Goal: Task Accomplishment & Management: Manage account settings

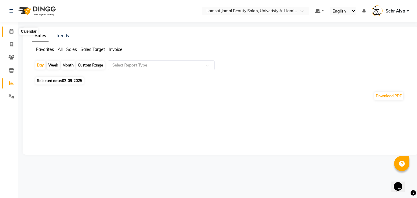
click at [11, 31] on icon at bounding box center [11, 31] width 4 height 5
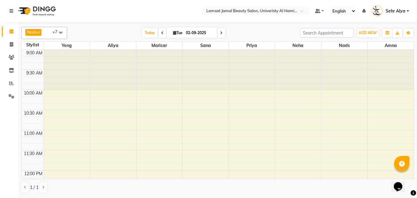
click at [109, 90] on div at bounding box center [113, 70] width 46 height 40
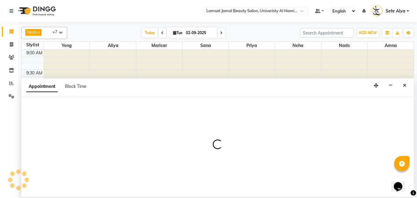
select select "79909"
select select "tentative"
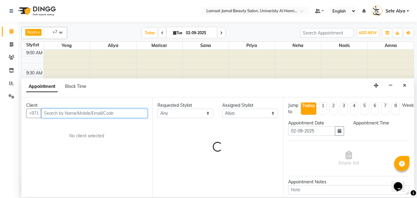
select select "615"
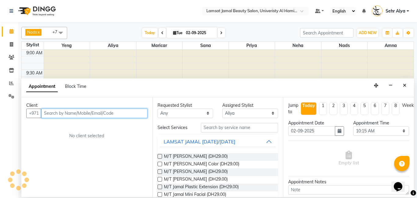
click at [92, 112] on input "text" at bounding box center [94, 113] width 106 height 9
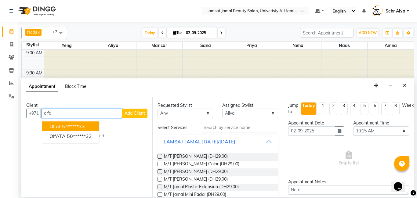
click at [83, 127] on ngb-highlight "54*****33" at bounding box center [73, 126] width 23 height 6
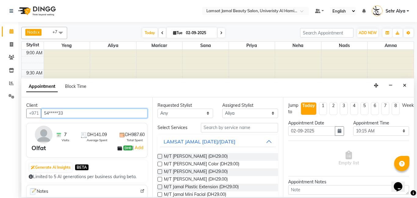
type input "54*****33"
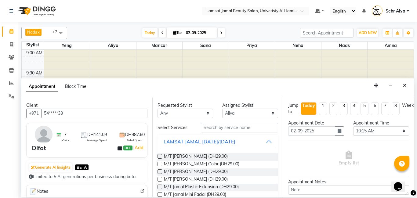
click at [52, 137] on div "7 Visits DH141.09 Average Spent DH987.60 Total Spent" at bounding box center [99, 135] width 99 height 16
click at [57, 138] on div "7 Visits" at bounding box center [62, 137] width 13 height 11
click at [120, 145] on div "DH0 | Add" at bounding box center [131, 148] width 27 height 9
click at [133, 138] on span "Total Spent" at bounding box center [135, 140] width 16 height 5
click at [45, 133] on img at bounding box center [44, 135] width 18 height 18
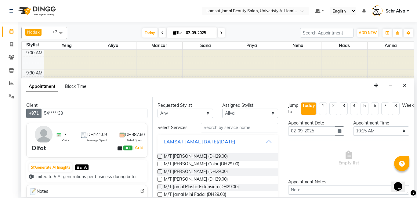
click at [36, 113] on button "+971" at bounding box center [33, 113] width 15 height 9
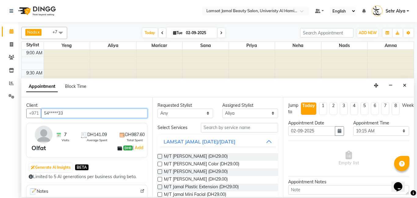
click at [61, 110] on input "54*****33" at bounding box center [94, 113] width 106 height 9
click at [83, 115] on input "54*****33" at bounding box center [94, 113] width 106 height 9
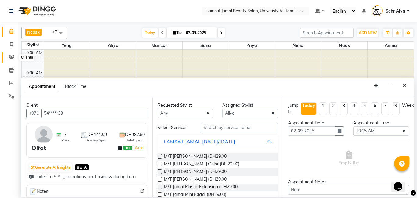
click at [11, 57] on icon at bounding box center [12, 57] width 6 height 5
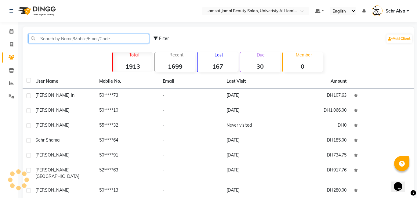
click at [60, 36] on input "text" at bounding box center [88, 38] width 121 height 9
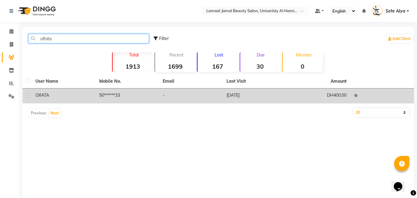
type input "olfata"
click at [97, 93] on td "50******33" at bounding box center [128, 96] width 64 height 15
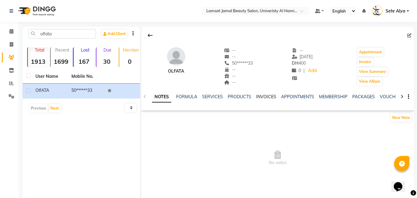
click at [259, 97] on link "INVOICES" at bounding box center [266, 97] width 20 height 6
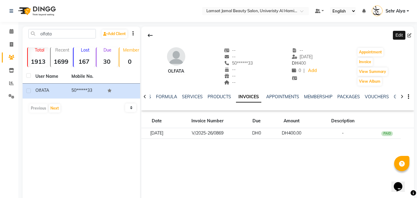
click at [409, 35] on icon at bounding box center [410, 35] width 4 height 4
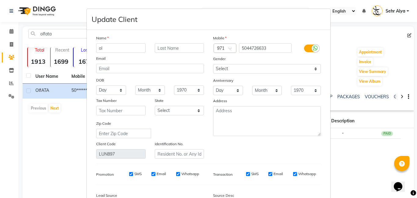
type input "o"
click at [11, 31] on ngb-modal-window "Update Client Name Email DOB Day 01 02 03 04 05 06 07 08 09 10 11 12 13 14 15 1…" at bounding box center [208, 99] width 417 height 198
click at [7, 29] on ngb-modal-window "Update Client Name Email DOB Day 01 02 03 04 05 06 07 08 09 10 11 12 13 14 15 1…" at bounding box center [208, 99] width 417 height 198
click at [9, 30] on ngb-modal-window "Update Client Name Email DOB Day 01 02 03 04 05 06 07 08 09 10 11 12 13 14 15 1…" at bounding box center [208, 99] width 417 height 198
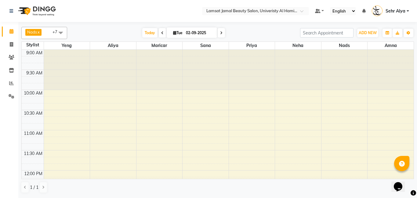
click at [299, 50] on div at bounding box center [298, 70] width 46 height 40
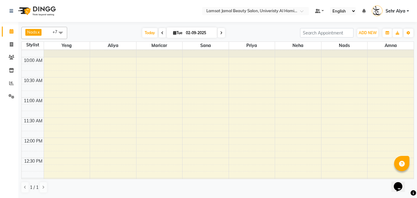
scroll to position [31, 0]
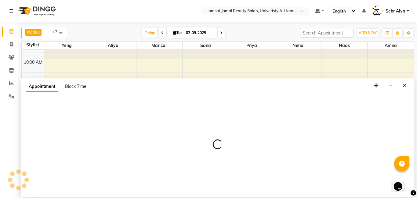
select select "79912"
select select "tentative"
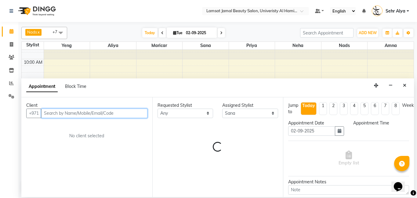
select select "630"
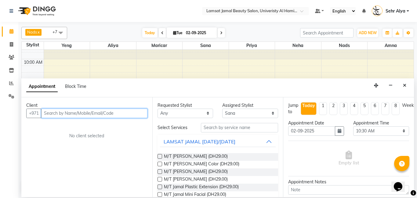
click at [51, 114] on input "text" at bounding box center [94, 113] width 106 height 9
type input "529258252"
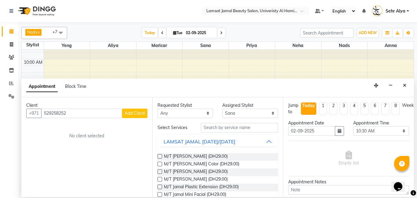
click at [125, 113] on span "Add Client" at bounding box center [135, 114] width 20 height 6
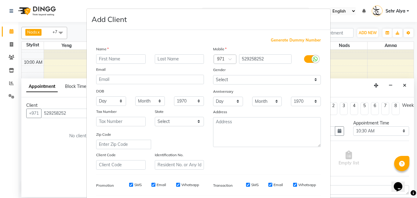
click at [108, 58] on input "text" at bounding box center [121, 58] width 50 height 9
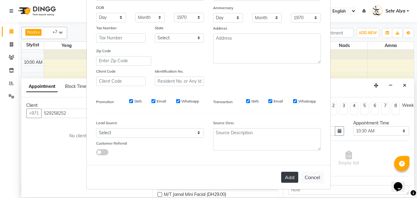
type input "sehr alya nada new"
click at [294, 176] on button "Add" at bounding box center [289, 177] width 17 height 11
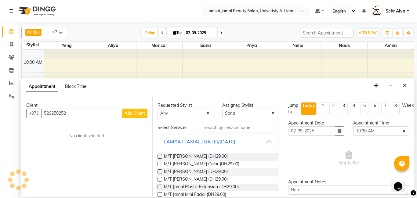
type input "52*****52"
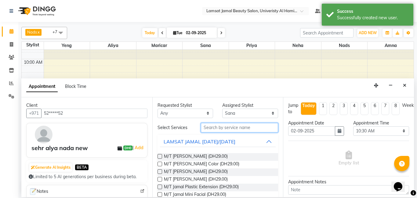
click at [214, 130] on input "text" at bounding box center [240, 127] width 78 height 9
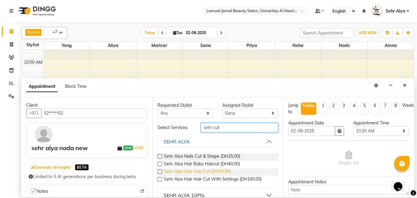
type input "sehr cut"
click at [170, 174] on span "Sehr Alya Hair Hair Cut (DH70.00)" at bounding box center [197, 173] width 67 height 8
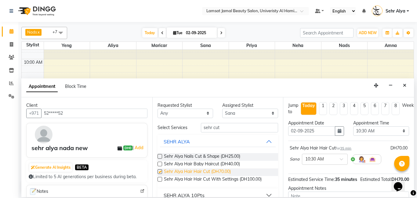
checkbox input "false"
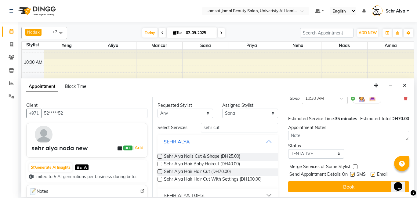
click at [354, 166] on label at bounding box center [355, 167] width 5 height 5
click at [354, 166] on input "checkbox" at bounding box center [355, 168] width 4 height 4
checkbox input "true"
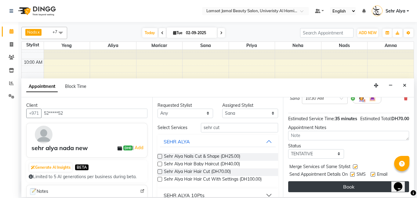
click at [353, 190] on button "Book" at bounding box center [348, 187] width 121 height 11
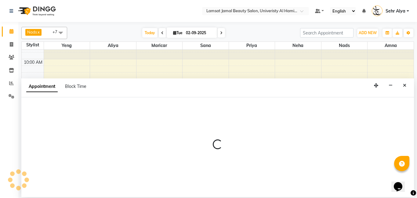
select select "79911"
select select "tentative"
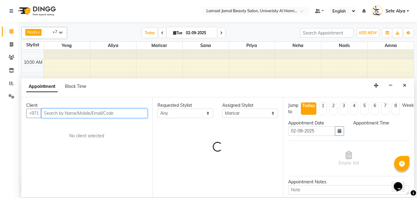
select select "675"
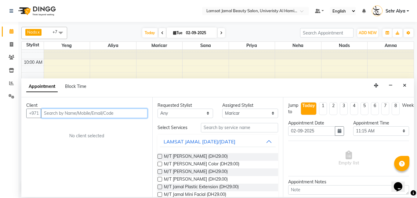
click at [111, 116] on input "text" at bounding box center [94, 113] width 106 height 9
type input "551380088"
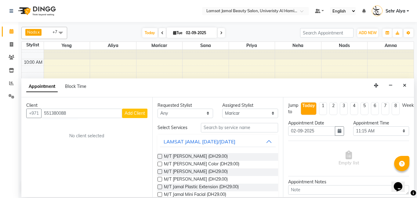
click at [141, 111] on span "Add Client" at bounding box center [135, 114] width 20 height 6
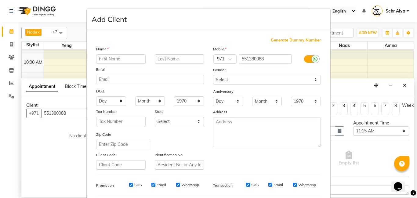
click at [104, 57] on input "text" at bounding box center [121, 58] width 50 height 9
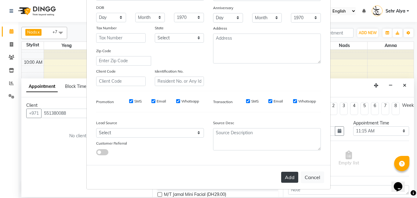
type input "nosra"
click at [291, 180] on button "Add" at bounding box center [289, 177] width 17 height 11
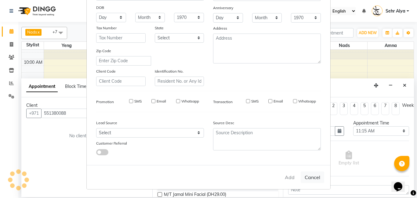
type input "55*****88"
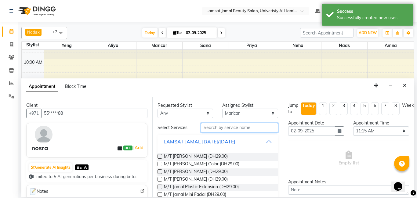
click at [241, 124] on input "text" at bounding box center [240, 127] width 78 height 9
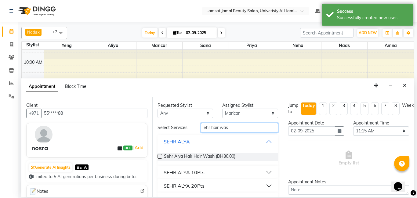
type input "ehr hair was"
click at [161, 156] on label at bounding box center [160, 156] width 5 height 5
click at [161, 156] on input "checkbox" at bounding box center [160, 157] width 4 height 4
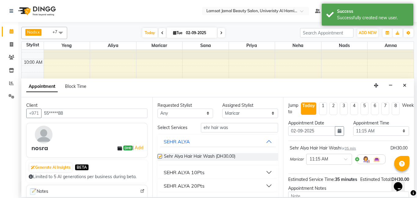
checkbox input "false"
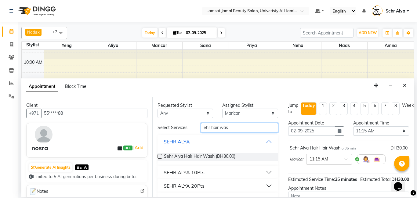
click at [234, 127] on input "ehr hair was" at bounding box center [240, 127] width 78 height 9
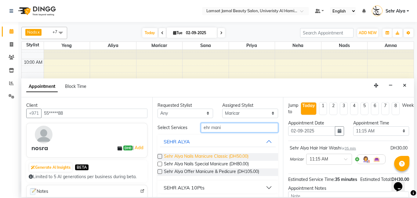
type input "ehr mani"
click at [208, 153] on span "Sehr Alya Nails Manicure Classic (DH50.00)" at bounding box center [206, 157] width 85 height 8
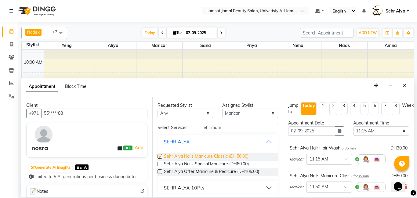
checkbox input "false"
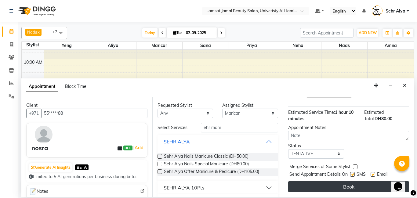
click at [352, 188] on button "Book" at bounding box center [348, 187] width 121 height 11
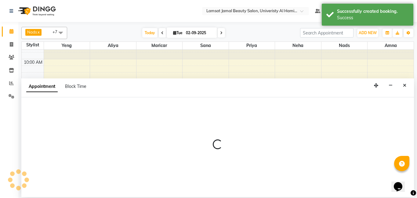
select select "79916"
select select "tentative"
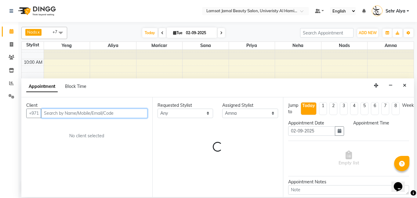
select select "675"
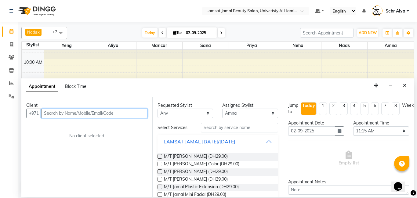
click at [99, 112] on input "text" at bounding box center [94, 113] width 106 height 9
type input "505007153"
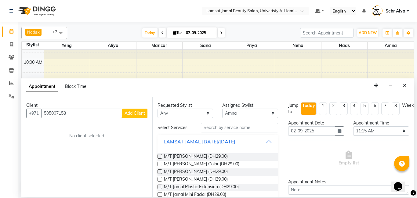
click at [125, 112] on span "Add Client" at bounding box center [135, 114] width 20 height 6
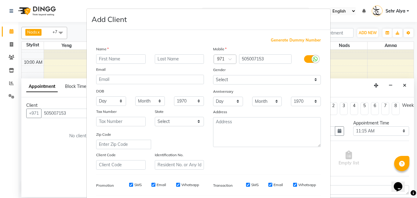
click at [121, 63] on input "text" at bounding box center [121, 58] width 50 height 9
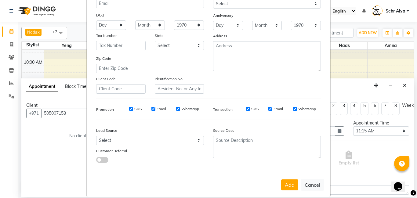
scroll to position [84, 0]
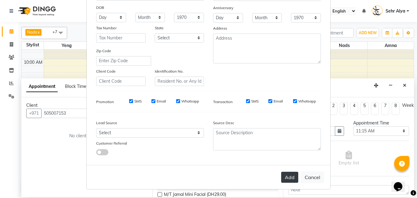
type input "sehr shieka"
click at [293, 180] on button "Add" at bounding box center [289, 177] width 17 height 11
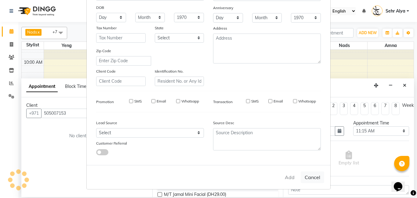
type input "50*****53"
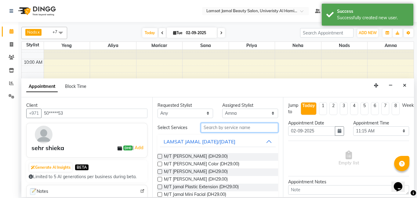
click at [211, 127] on input "text" at bounding box center [240, 127] width 78 height 9
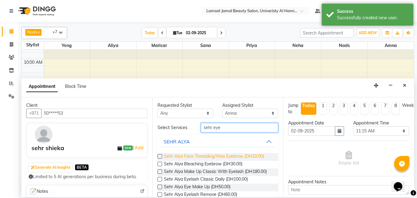
type input "sehr eye"
click at [181, 156] on span "Sehr Alya Face Threading/Wax Eyebrow (DH20.00)" at bounding box center [214, 157] width 100 height 8
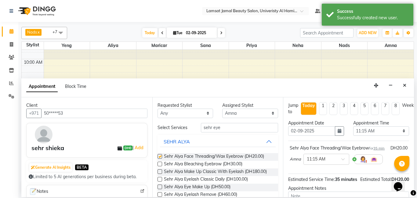
checkbox input "false"
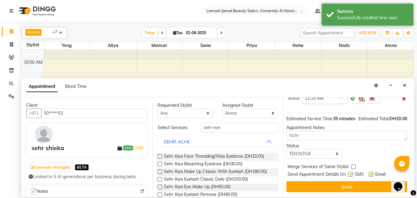
scroll to position [67, 2]
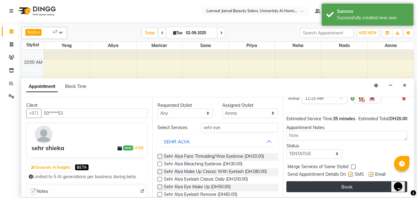
click at [352, 185] on button "Book" at bounding box center [347, 187] width 121 height 11
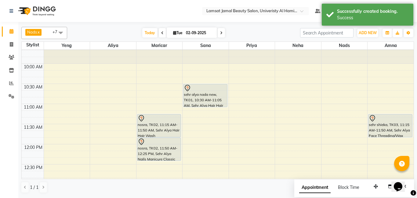
scroll to position [21, 0]
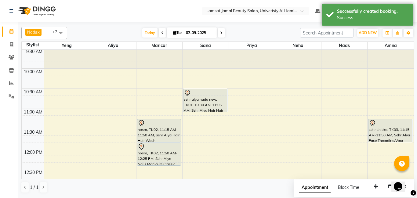
select select "79912"
select select "tentative"
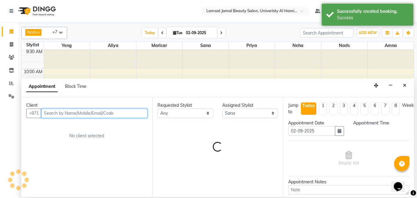
select select "675"
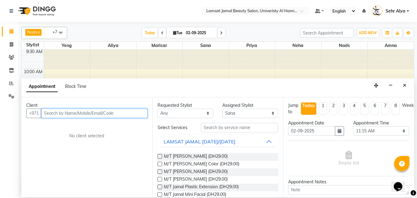
click at [110, 113] on input "text" at bounding box center [94, 113] width 106 height 9
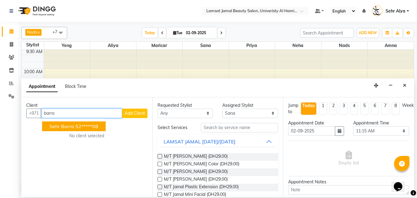
click at [98, 127] on ngb-highlight "52*****08" at bounding box center [86, 126] width 23 height 6
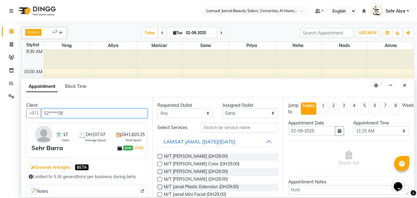
type input "52*****08"
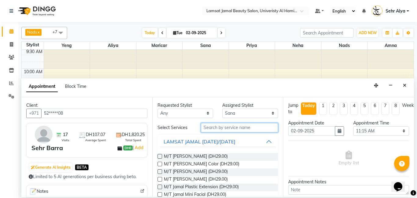
click at [230, 124] on input "text" at bounding box center [240, 127] width 78 height 9
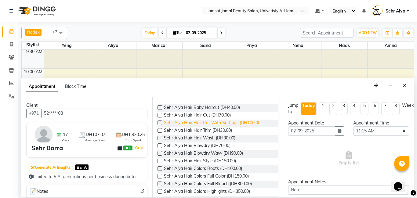
scroll to position [46, 0]
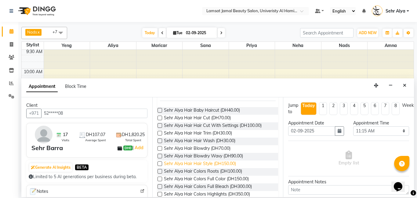
type input "sehr hair"
click at [214, 165] on span "Sehr Alya Hair Hair Style (DH150.00)" at bounding box center [200, 165] width 72 height 8
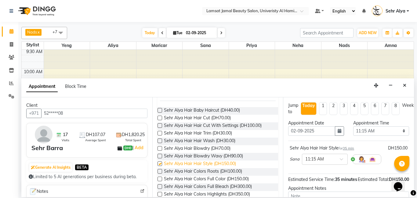
checkbox input "false"
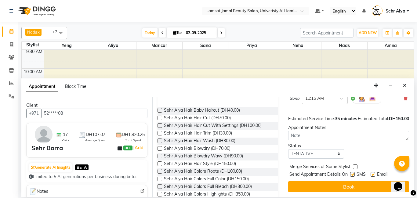
click at [353, 168] on label at bounding box center [355, 167] width 5 height 5
click at [353, 168] on input "checkbox" at bounding box center [355, 168] width 4 height 4
checkbox input "true"
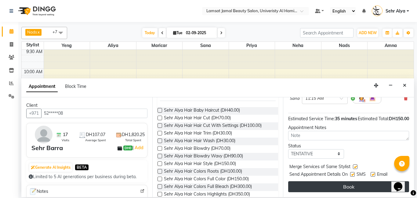
click at [347, 189] on button "Book" at bounding box center [348, 187] width 121 height 11
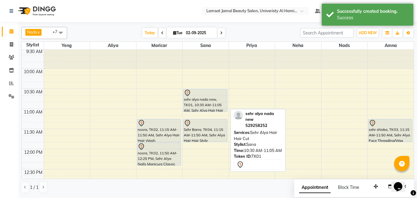
click at [204, 111] on div at bounding box center [206, 112] width 44 height 2
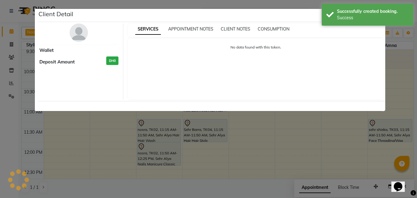
select select "7"
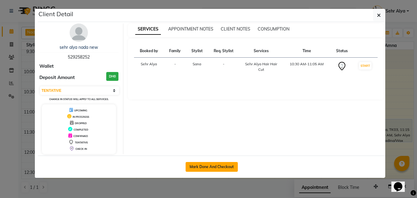
click at [200, 165] on button "Mark Done And Checkout" at bounding box center [212, 167] width 52 height 10
select select "service"
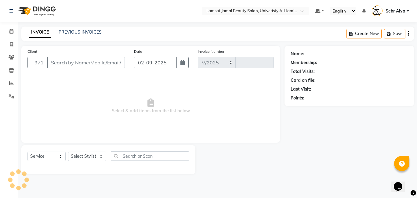
select select "8294"
type input "3162"
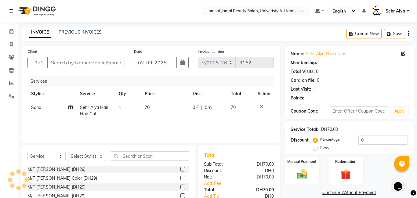
type input "52*****52"
select select "79912"
click at [232, 123] on div "Services Stylist Service Qty Price Disc Total Action Sana Sehr Alya Hair Hair C…" at bounding box center [151, 106] width 247 height 61
click at [151, 108] on td "70" at bounding box center [165, 111] width 48 height 20
select select "79912"
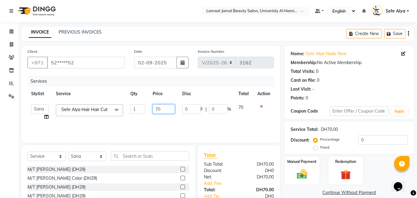
click at [163, 106] on input "70" at bounding box center [164, 109] width 22 height 9
click at [167, 109] on input "70" at bounding box center [164, 109] width 22 height 9
type input "7"
type input "60"
click at [314, 175] on div "Manual Payment" at bounding box center [302, 170] width 36 height 29
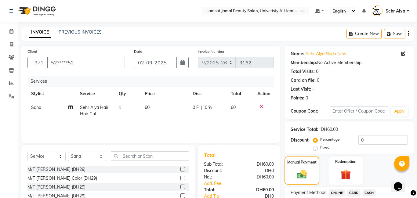
click at [353, 193] on span "CARD" at bounding box center [353, 193] width 13 height 7
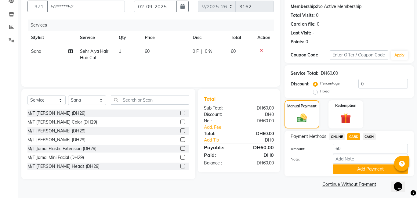
click at [369, 135] on span "CASH" at bounding box center [369, 137] width 13 height 7
click at [358, 167] on button "Add Payment" at bounding box center [370, 169] width 75 height 9
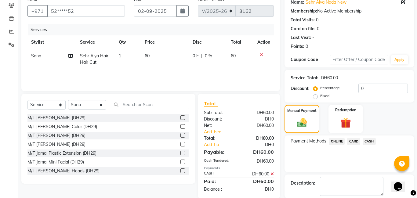
scroll to position [82, 0]
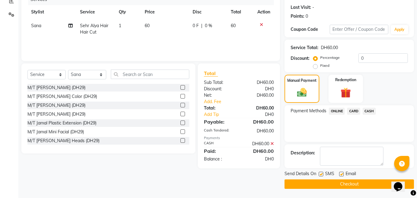
click at [343, 184] on button "Checkout" at bounding box center [350, 184] width 130 height 9
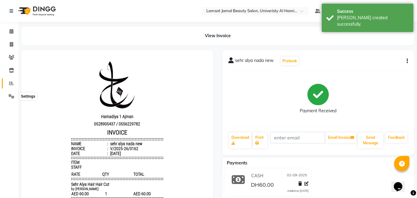
click at [10, 82] on icon at bounding box center [11, 83] width 5 height 5
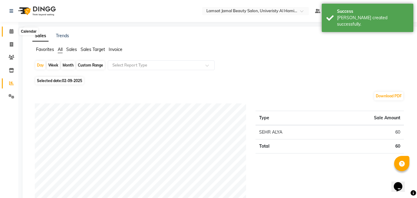
click at [12, 31] on icon at bounding box center [11, 31] width 4 height 5
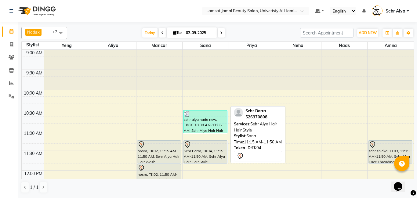
click at [198, 150] on div "Sehr Barra, TK04, 11:15 AM-11:50 AM, Sehr Alya Hair Hair Style" at bounding box center [206, 152] width 44 height 23
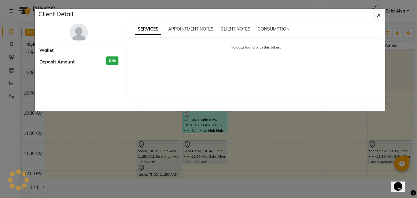
select select "7"
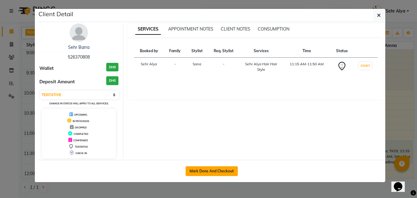
click at [219, 171] on button "Mark Done And Checkout" at bounding box center [212, 172] width 52 height 10
select select "service"
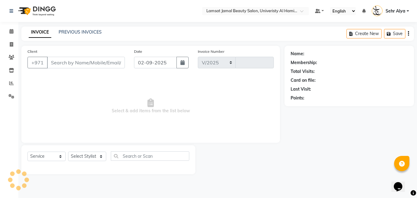
select select "8294"
type input "3163"
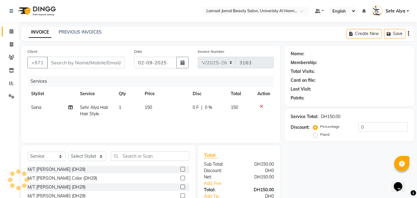
type input "52*****08"
select select "79912"
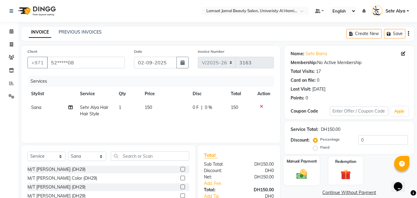
click at [298, 161] on label "Manual Payment" at bounding box center [302, 162] width 31 height 6
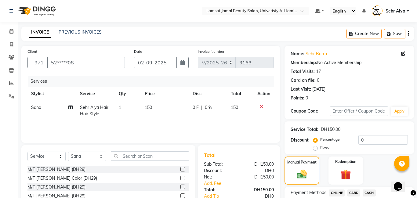
click at [353, 192] on span "CARD" at bounding box center [353, 193] width 13 height 7
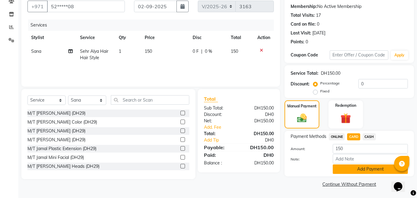
click at [360, 167] on button "Add Payment" at bounding box center [370, 169] width 75 height 9
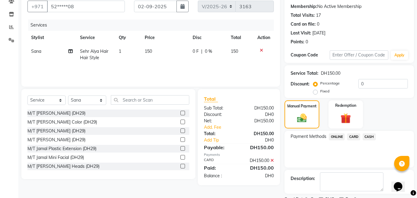
scroll to position [82, 0]
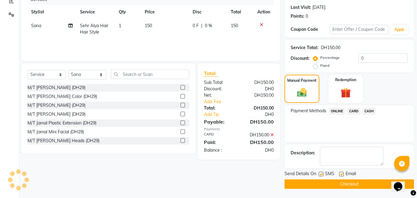
click at [347, 185] on button "Checkout" at bounding box center [350, 184] width 130 height 9
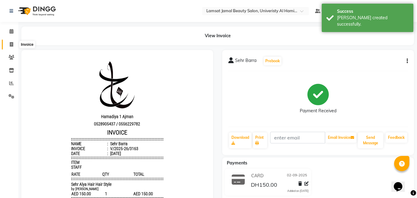
click at [11, 44] on icon at bounding box center [11, 44] width 3 height 5
select select "service"
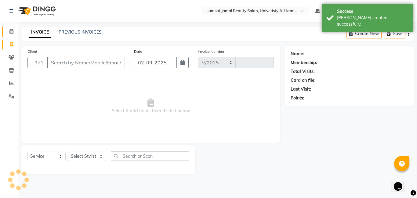
select select "8294"
type input "3164"
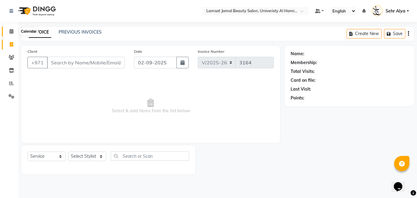
click at [12, 32] on icon at bounding box center [11, 31] width 4 height 5
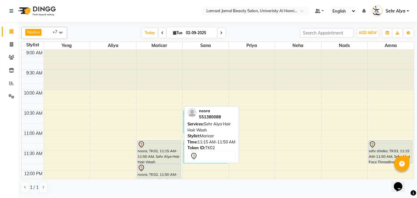
click at [153, 154] on div "nosra, TK02, 11:15 AM-11:50 AM, Sehr Alya Hair Hair Wash" at bounding box center [160, 152] width 44 height 23
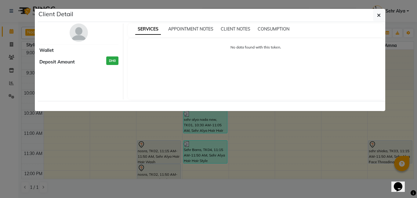
select select "7"
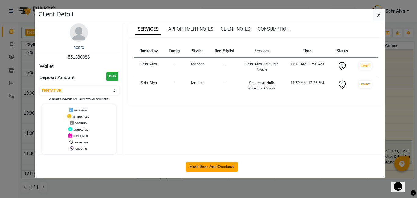
click at [218, 165] on button "Mark Done And Checkout" at bounding box center [212, 167] width 52 height 10
select select "service"
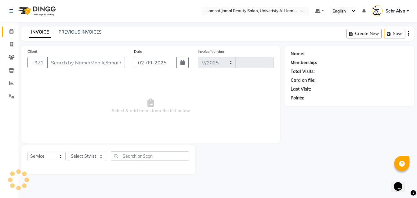
select select "8294"
type input "3164"
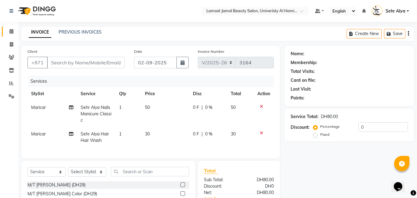
type input "55*****88"
select select "79911"
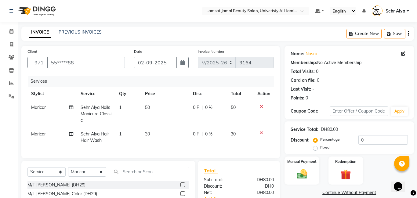
click at [149, 135] on span "30" at bounding box center [147, 134] width 5 height 6
select select "79911"
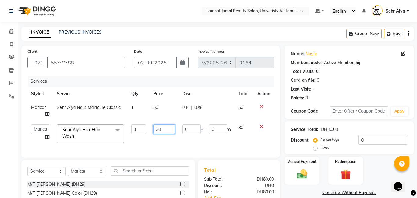
click at [164, 130] on input "30" at bounding box center [164, 129] width 22 height 9
type input "3"
type input "20"
click at [310, 168] on img at bounding box center [301, 174] width 17 height 13
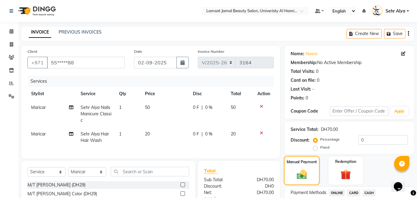
scroll to position [30, 0]
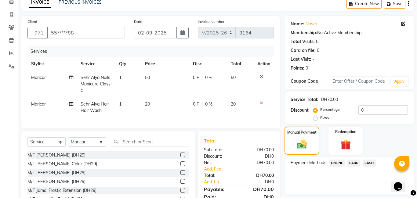
click at [358, 163] on span "CARD" at bounding box center [353, 163] width 13 height 7
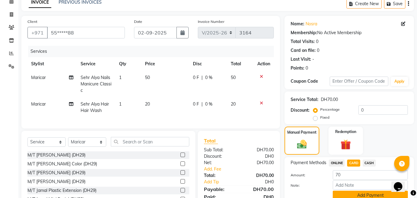
click at [351, 194] on button "Add Payment" at bounding box center [370, 195] width 75 height 9
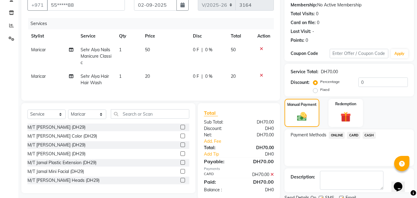
scroll to position [82, 0]
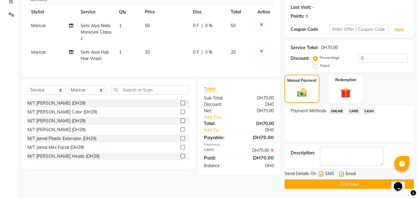
click at [338, 184] on button "Checkout" at bounding box center [350, 184] width 130 height 9
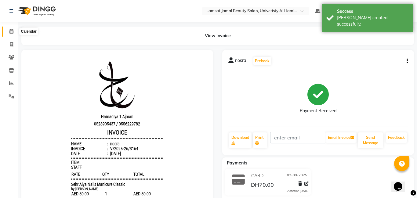
click at [12, 30] on icon at bounding box center [11, 31] width 4 height 5
